Goal: Information Seeking & Learning: Learn about a topic

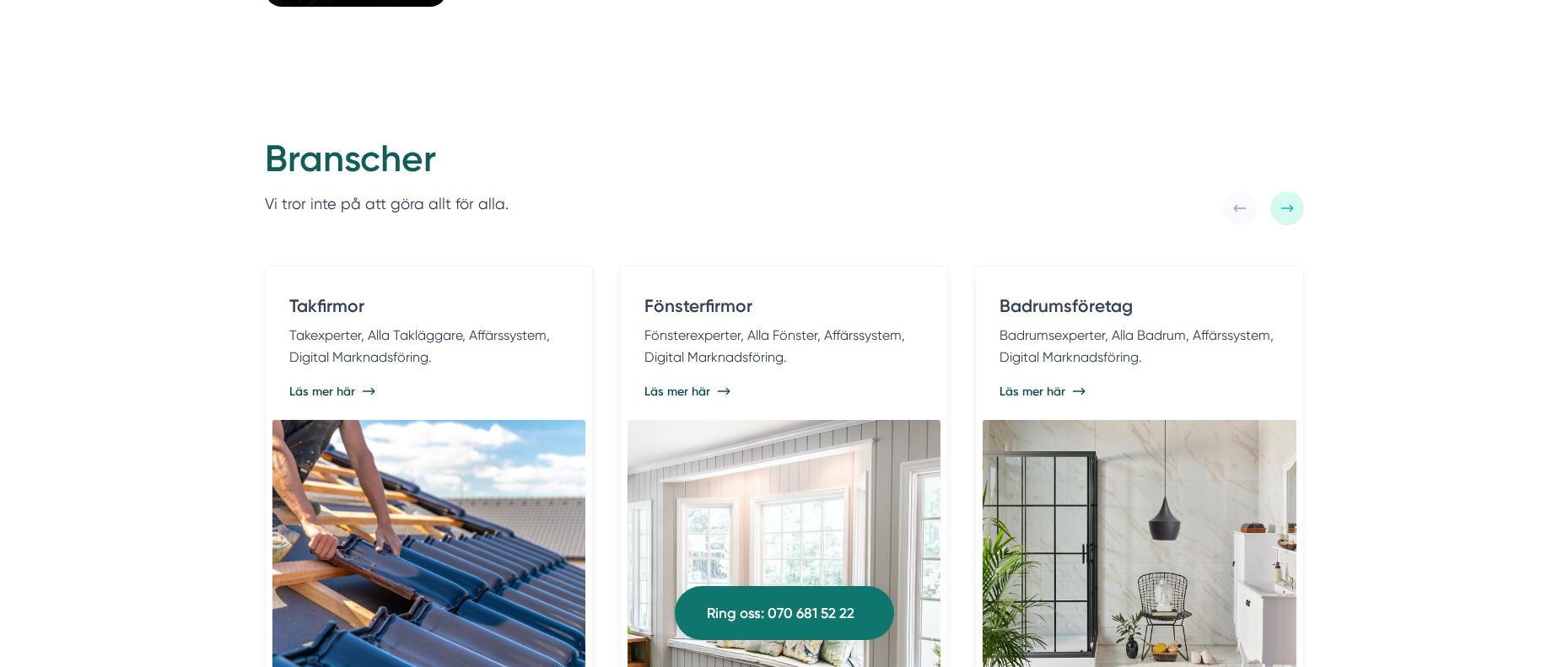
scroll to position [3605, 0]
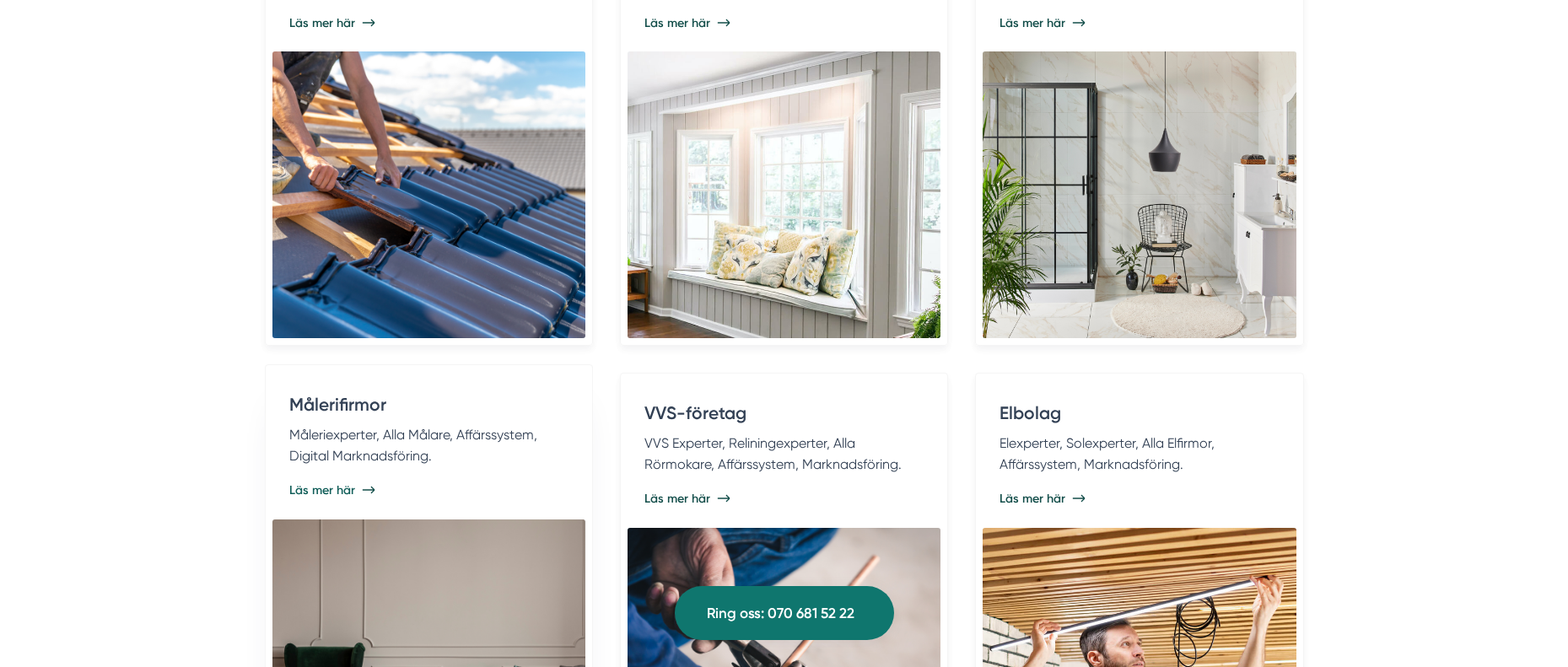
click at [470, 489] on div "Läs mer här" at bounding box center [428, 490] width 279 height 17
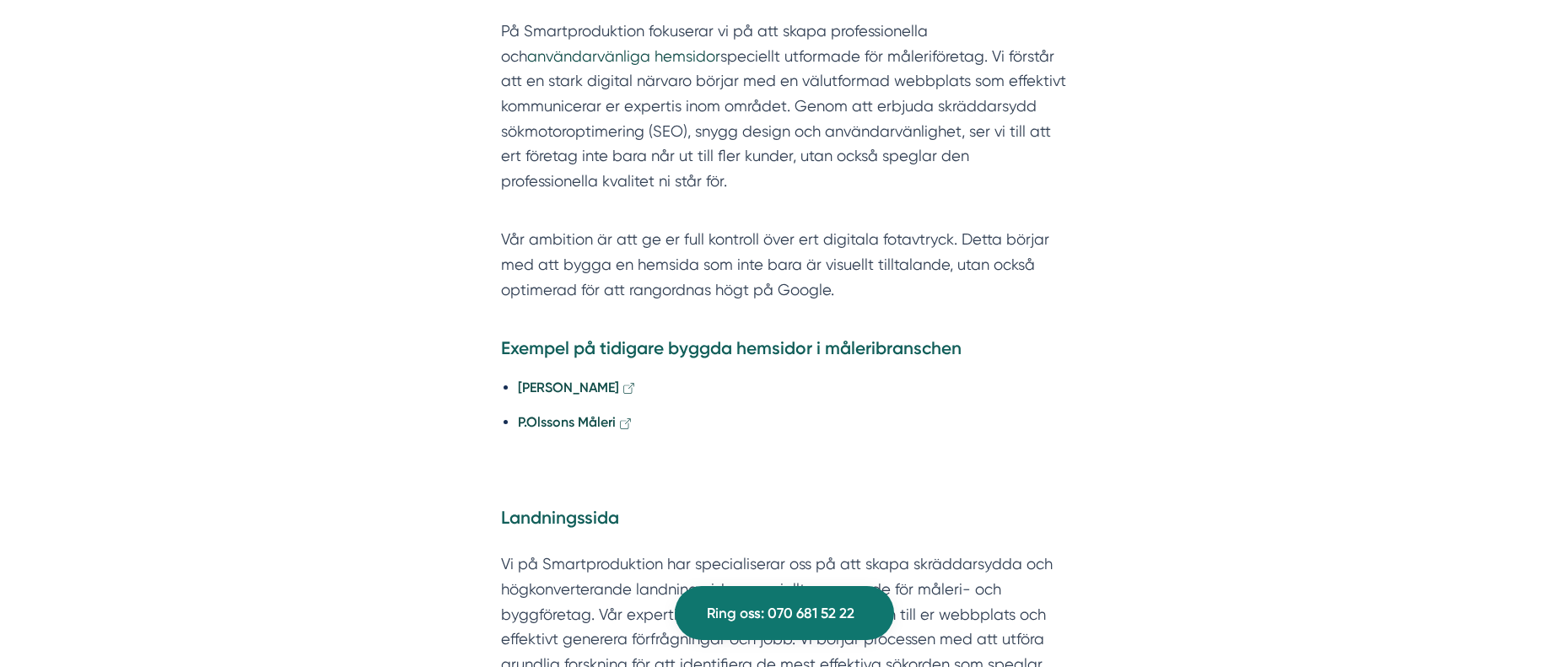
scroll to position [3740, 0]
click at [570, 376] on strong "Pettas Måleri" at bounding box center [568, 384] width 101 height 16
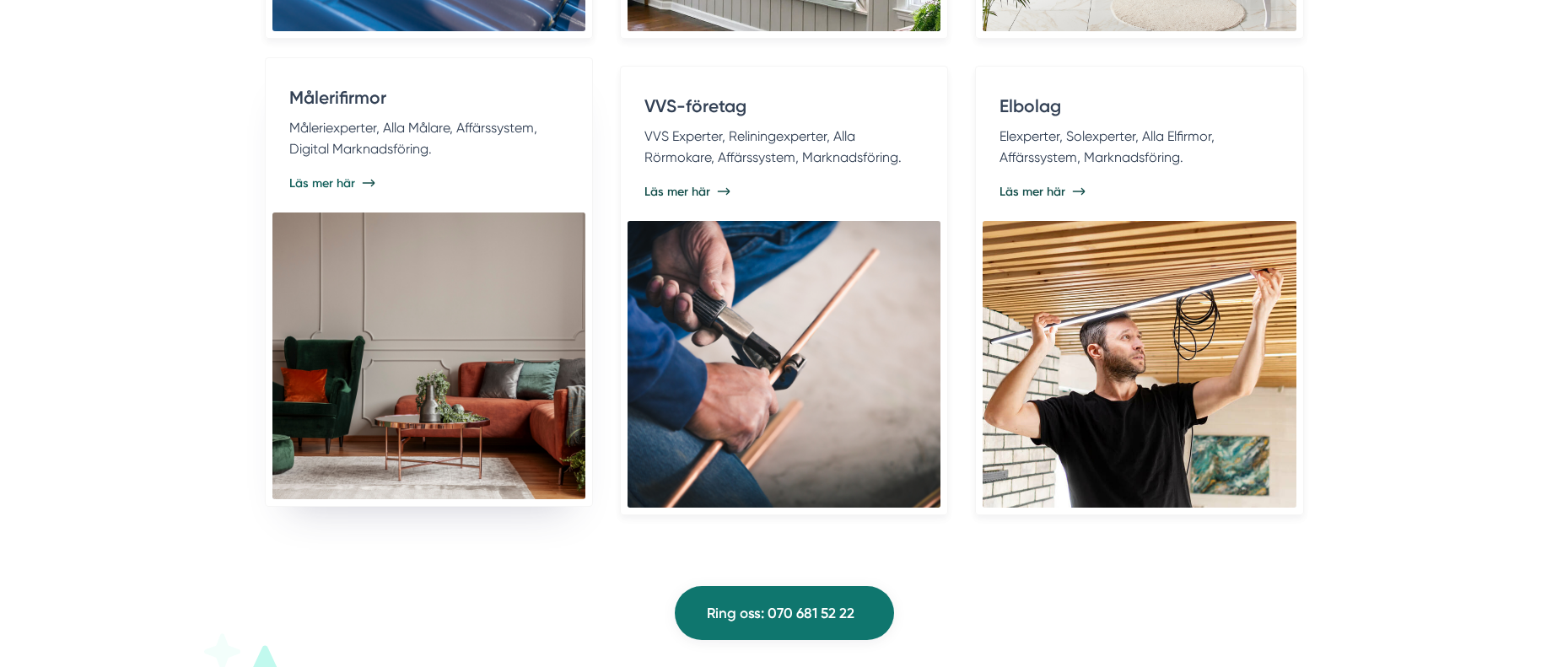
scroll to position [3913, 0]
click at [388, 154] on p "Måleriexperter, Alla Målare, Affärssystem, Digital Marknadsföring." at bounding box center [428, 138] width 279 height 43
